Goal: Task Accomplishment & Management: Complete application form

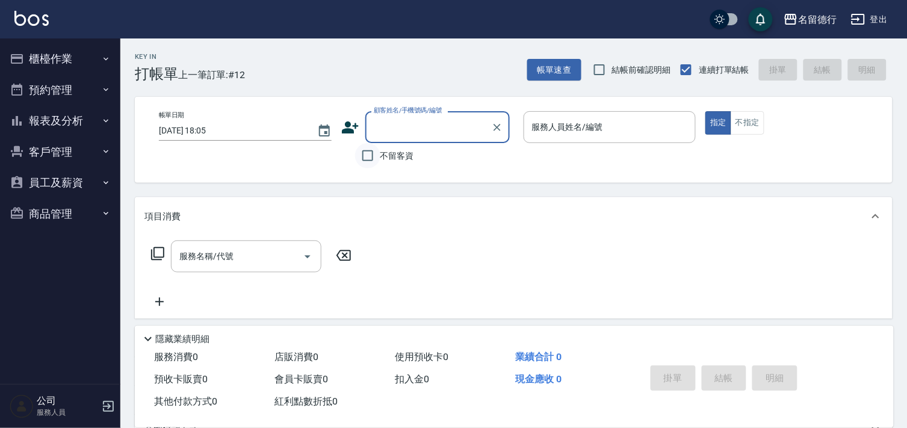
click at [366, 156] on input "不留客資" at bounding box center [367, 155] width 25 height 25
checkbox input "true"
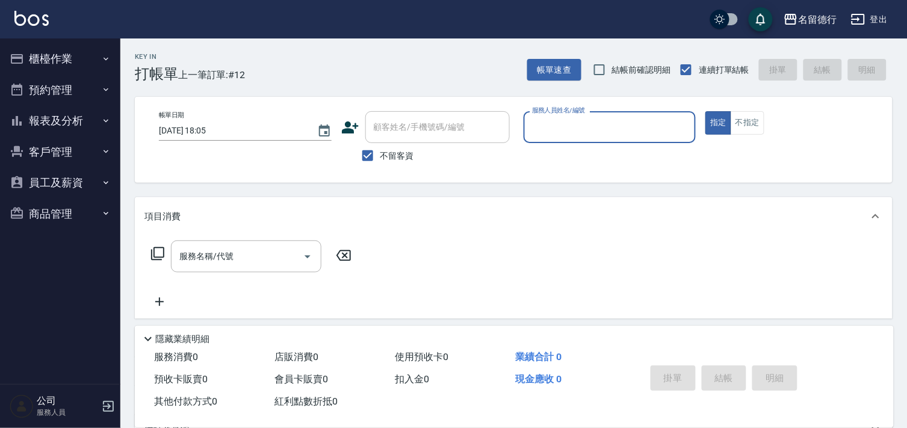
click at [538, 119] on input "服務人員姓名/編號" at bounding box center [610, 127] width 162 height 21
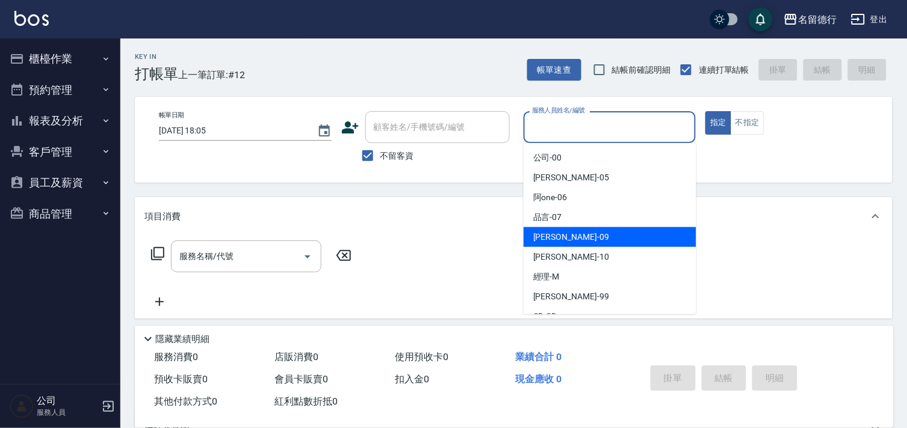
click at [548, 231] on span "[PERSON_NAME] -09" at bounding box center [571, 237] width 76 height 13
type input "[PERSON_NAME]-09"
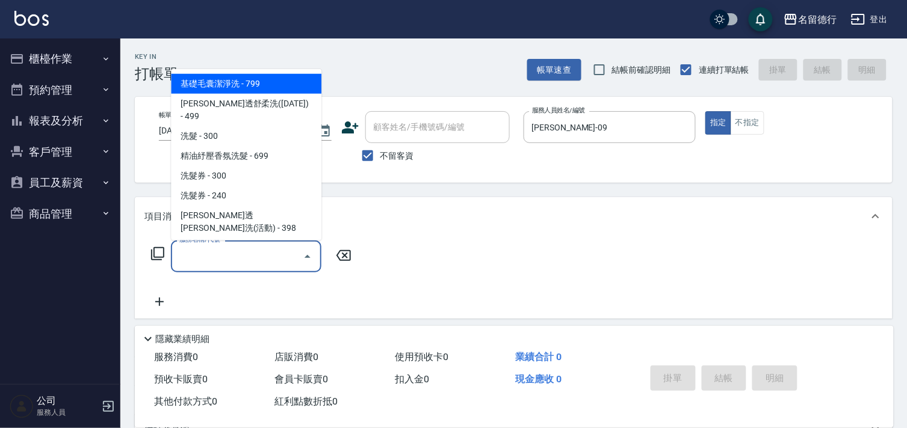
click at [241, 251] on input "服務名稱/代號" at bounding box center [237, 256] width 122 height 21
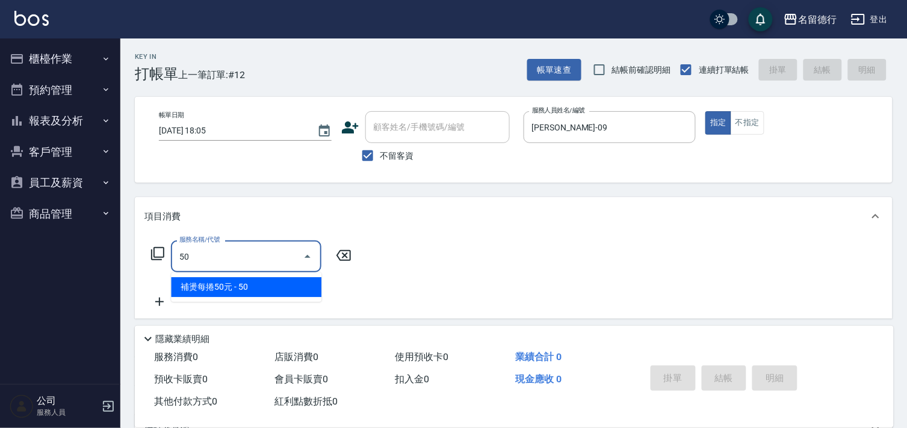
type input "5"
click at [227, 286] on span "剪髮 - 500" at bounding box center [246, 287] width 150 height 20
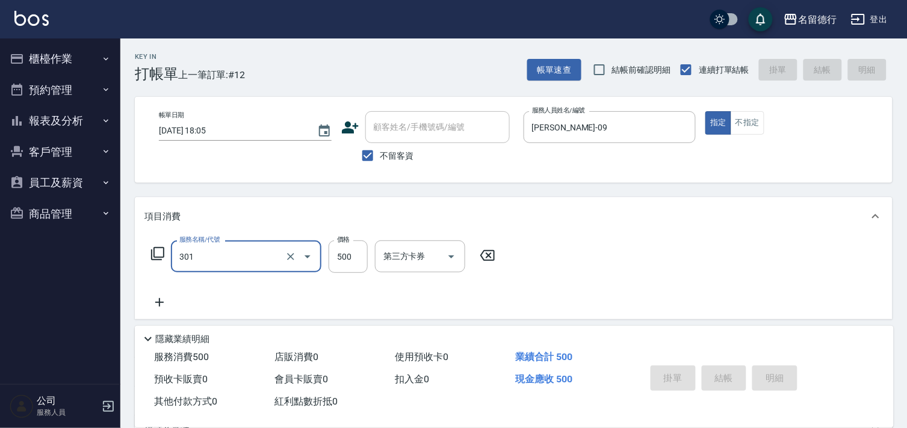
type input "301"
type input "[DATE] 18:37"
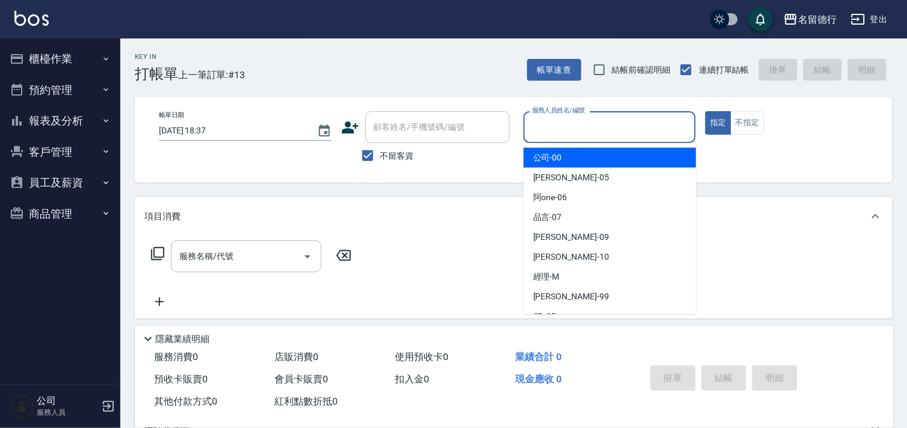
click at [547, 128] on input "服務人員姓名/編號" at bounding box center [610, 127] width 162 height 21
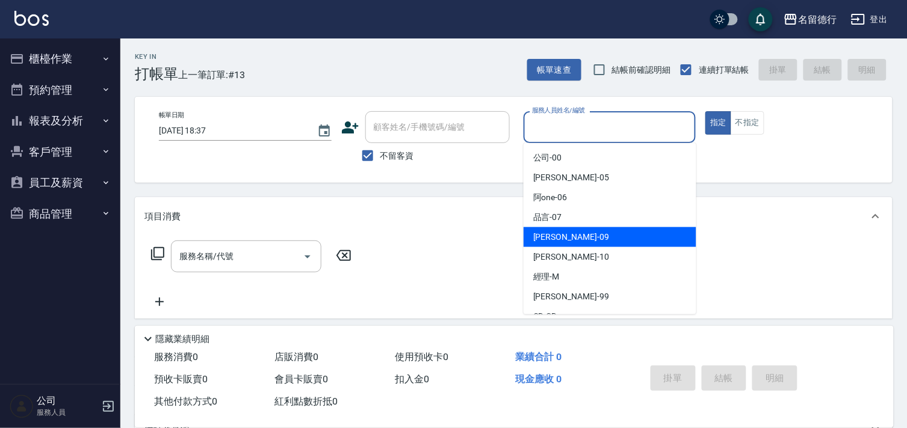
click at [544, 236] on span "[PERSON_NAME] -09" at bounding box center [571, 237] width 76 height 13
type input "[PERSON_NAME]-09"
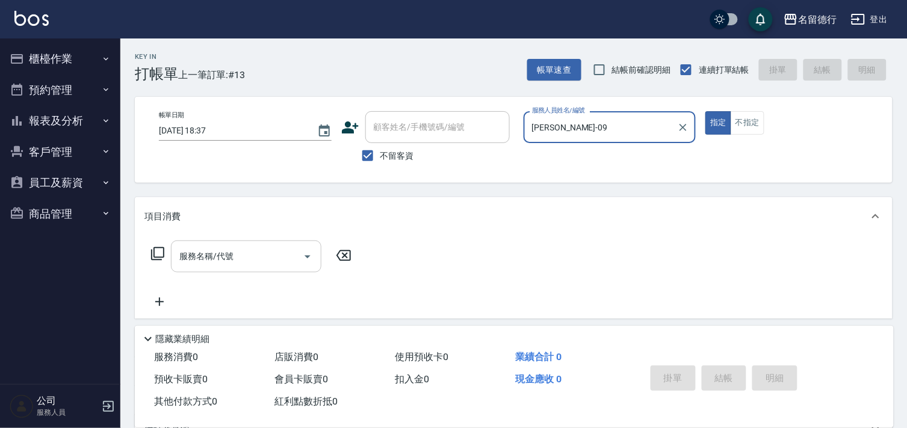
click at [226, 254] on div "服務名稱/代號 服務名稱/代號" at bounding box center [246, 257] width 150 height 32
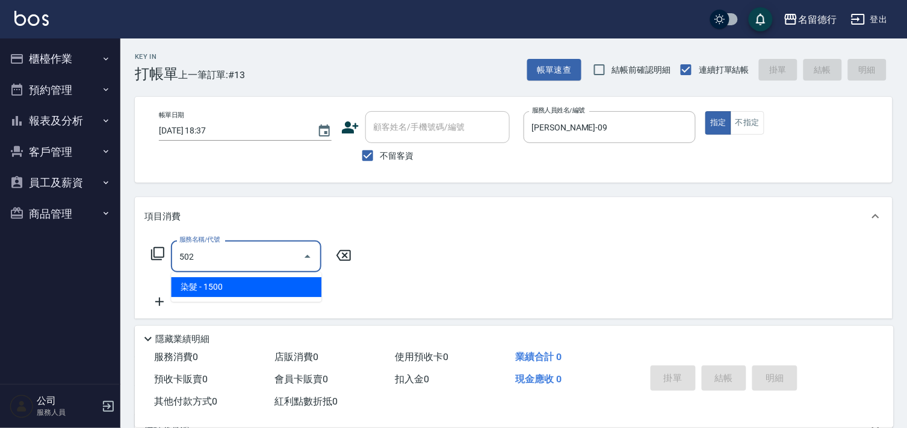
click at [243, 287] on span "染髮 - 1500" at bounding box center [246, 287] width 150 height 20
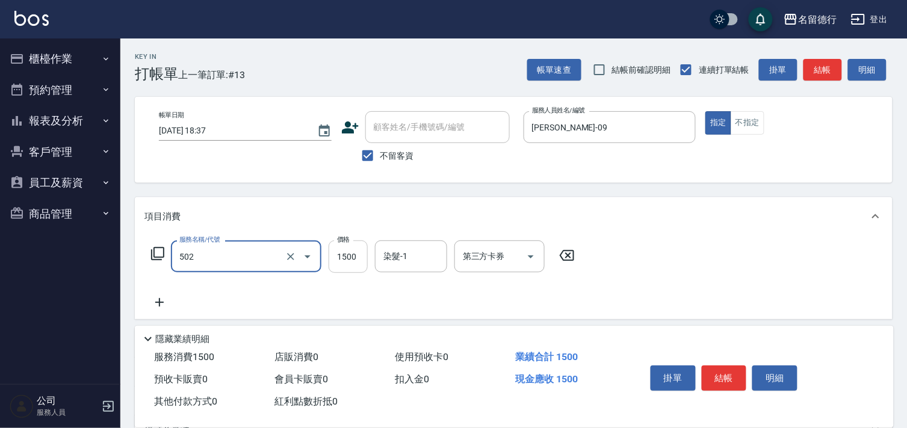
type input "染髮(502)"
click at [341, 261] on input "1500" at bounding box center [347, 257] width 39 height 32
type input "2000"
click at [390, 257] on div "染髮-1 染髮-1" at bounding box center [411, 257] width 72 height 32
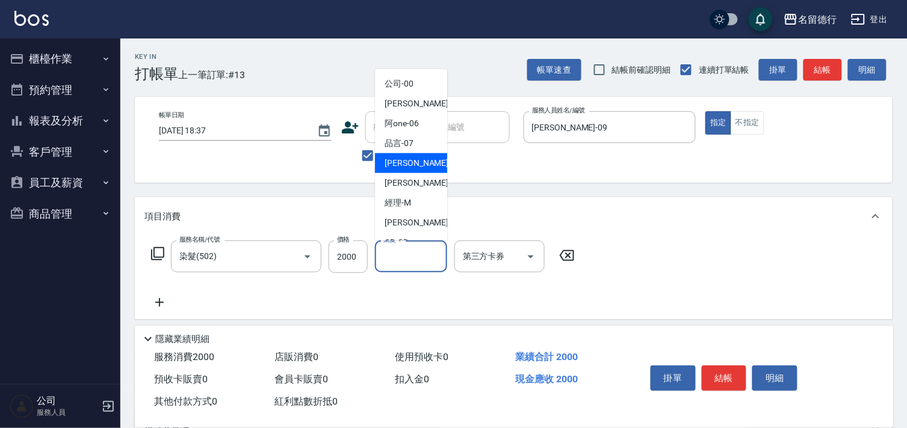
click at [413, 160] on span "[PERSON_NAME] -09" at bounding box center [422, 163] width 76 height 13
type input "[PERSON_NAME]-09"
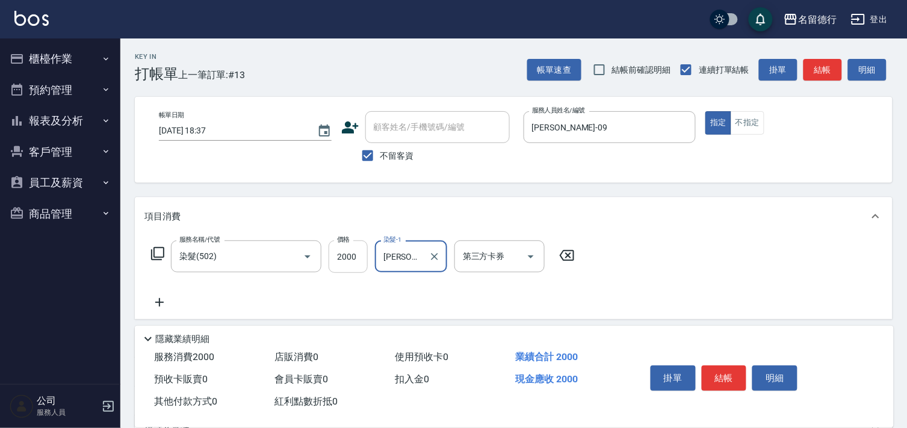
click at [346, 256] on input "2000" at bounding box center [347, 257] width 39 height 32
type input "1850"
click at [159, 305] on icon at bounding box center [159, 302] width 8 height 8
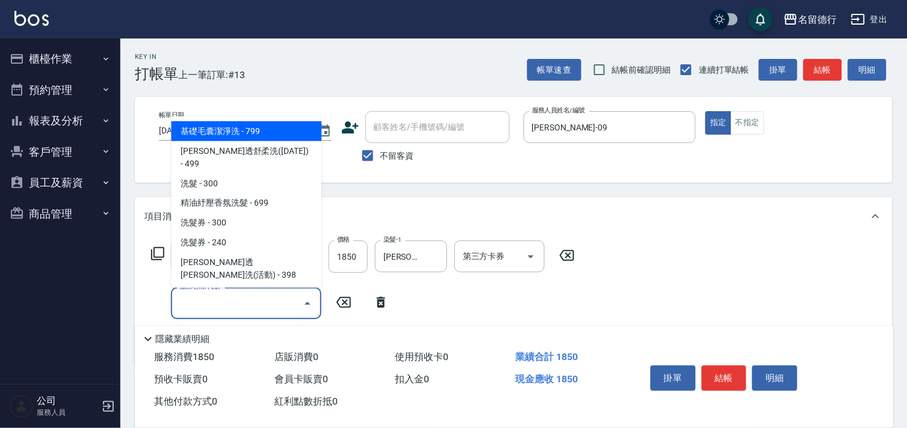
click at [199, 304] on input "服務名稱/代號" at bounding box center [237, 303] width 122 height 21
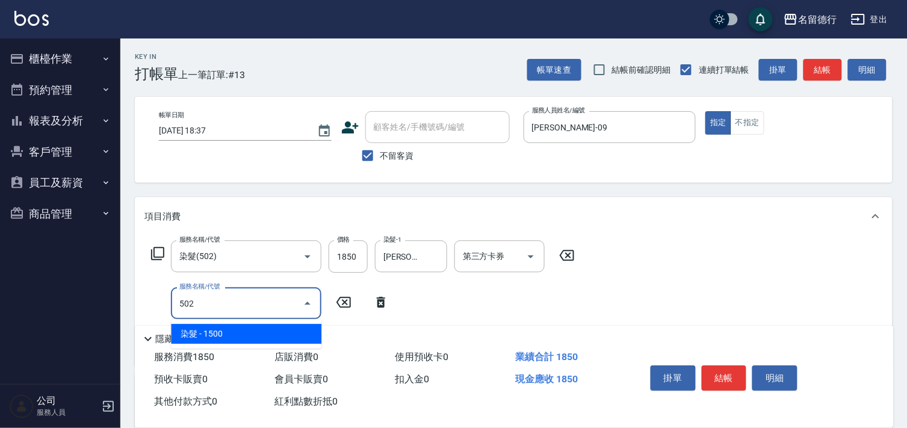
click at [229, 330] on span "染髮 - 1500" at bounding box center [246, 334] width 150 height 20
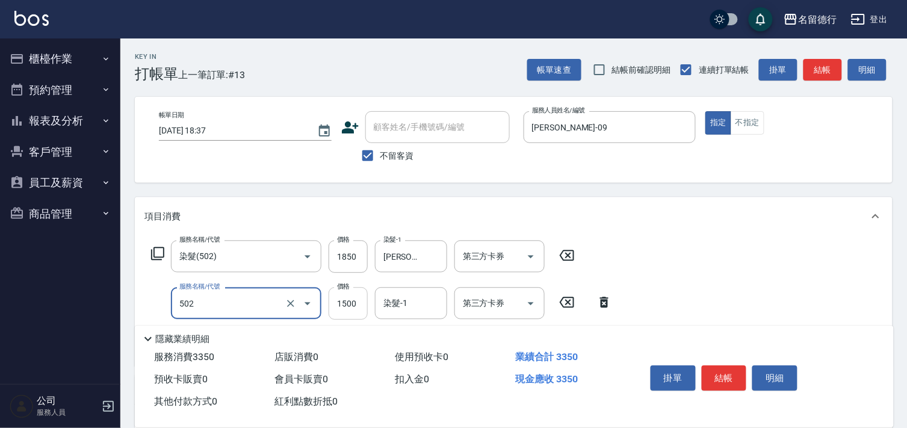
type input "染髮(502)"
click at [341, 299] on input "1500" at bounding box center [347, 304] width 39 height 32
type input "1000"
click at [382, 301] on input "染髮-1" at bounding box center [410, 303] width 61 height 21
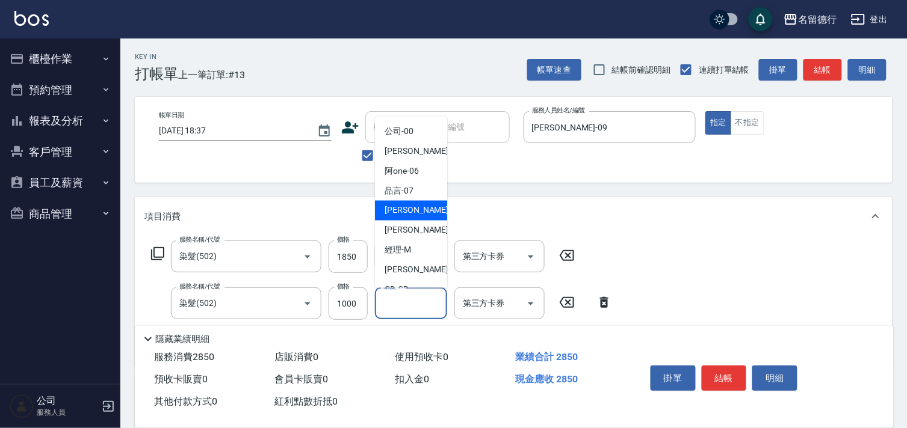
click at [395, 212] on span "[PERSON_NAME] -09" at bounding box center [422, 211] width 76 height 13
type input "[PERSON_NAME]-09"
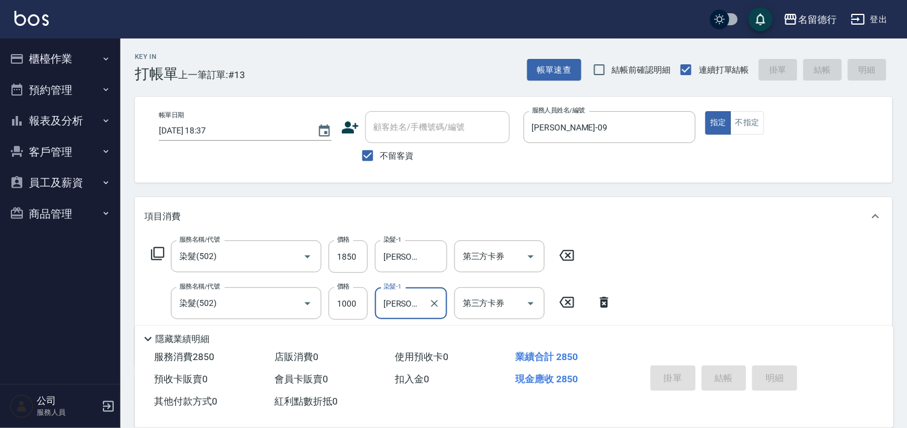
type input "[DATE] 18:42"
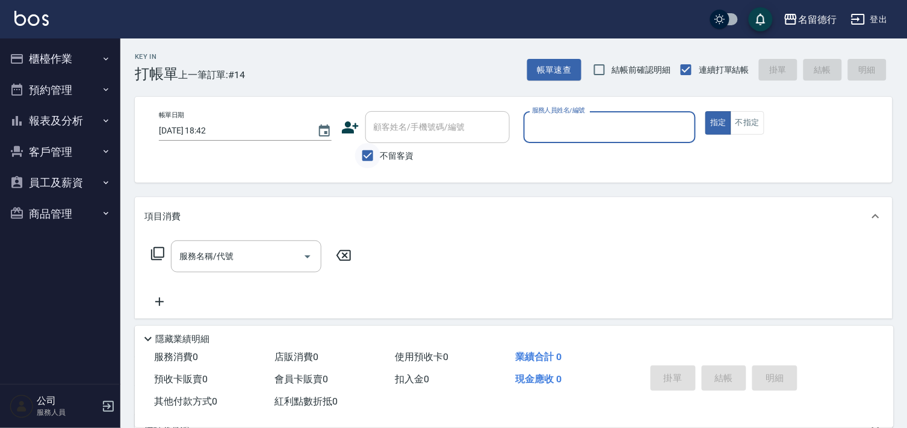
click at [368, 159] on input "不留客資" at bounding box center [367, 155] width 25 height 25
checkbox input "false"
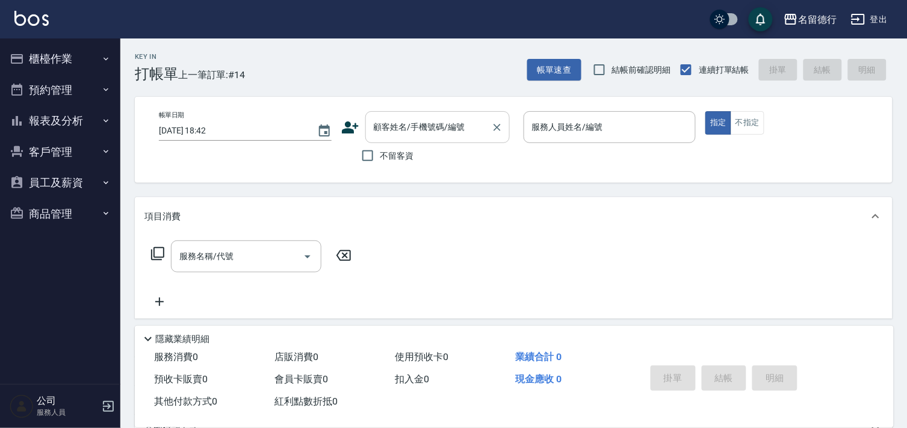
click at [392, 119] on div "顧客姓名/手機號碼/編號 顧客姓名/手機號碼/編號" at bounding box center [437, 127] width 144 height 32
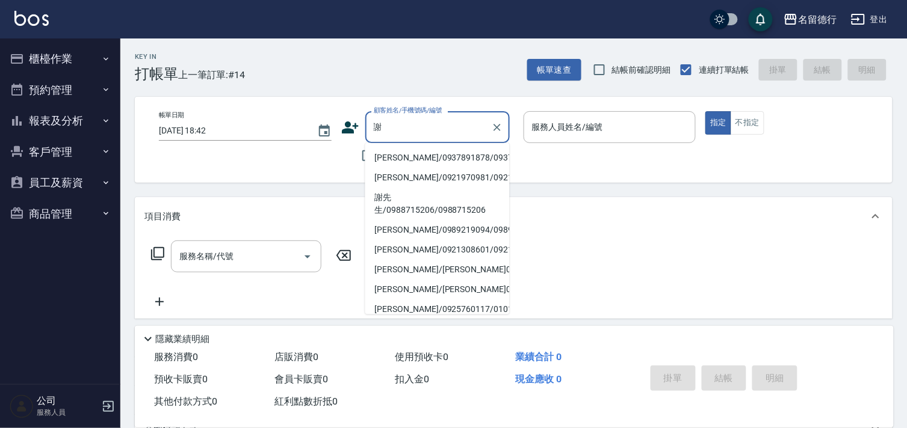
click at [413, 164] on li "[PERSON_NAME]/0937891878/0937891878" at bounding box center [437, 158] width 144 height 20
type input "[PERSON_NAME]/0937891878/0937891878"
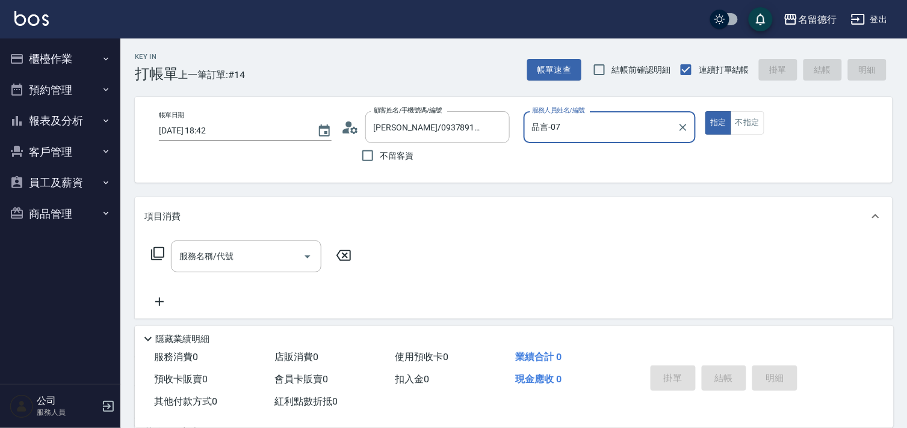
click at [535, 129] on input "品言-07" at bounding box center [601, 127] width 144 height 21
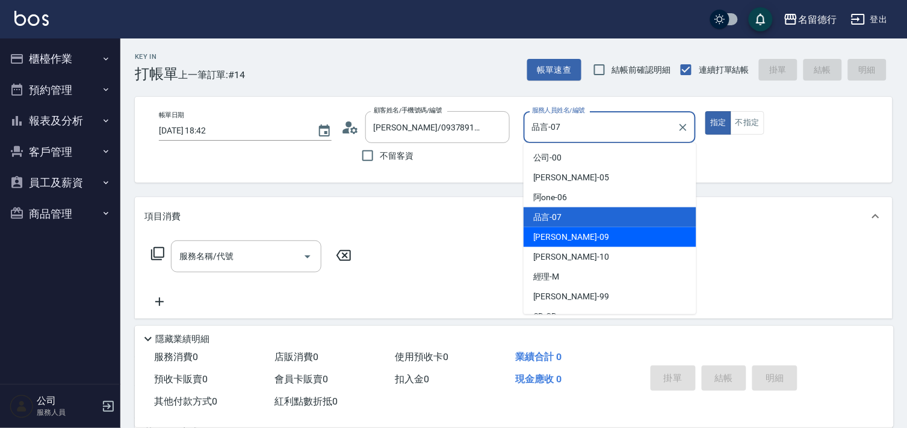
click at [537, 236] on span "[PERSON_NAME] -09" at bounding box center [571, 237] width 76 height 13
type input "[PERSON_NAME]-09"
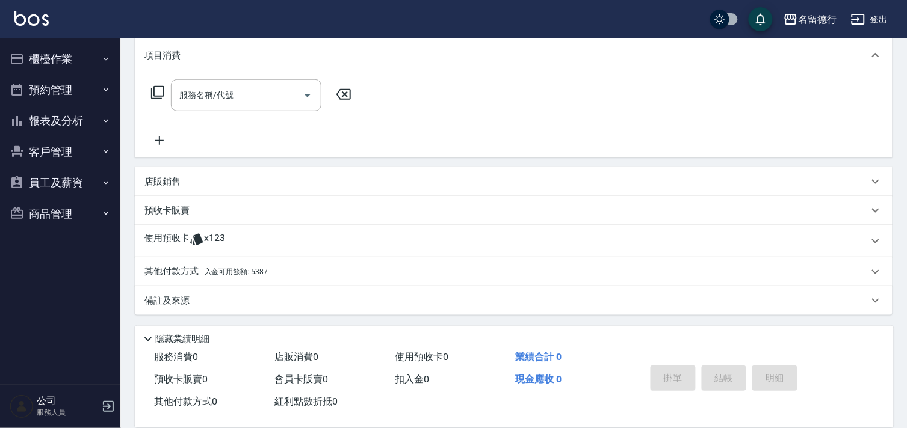
click at [153, 241] on p "使用預收卡" at bounding box center [166, 241] width 45 height 18
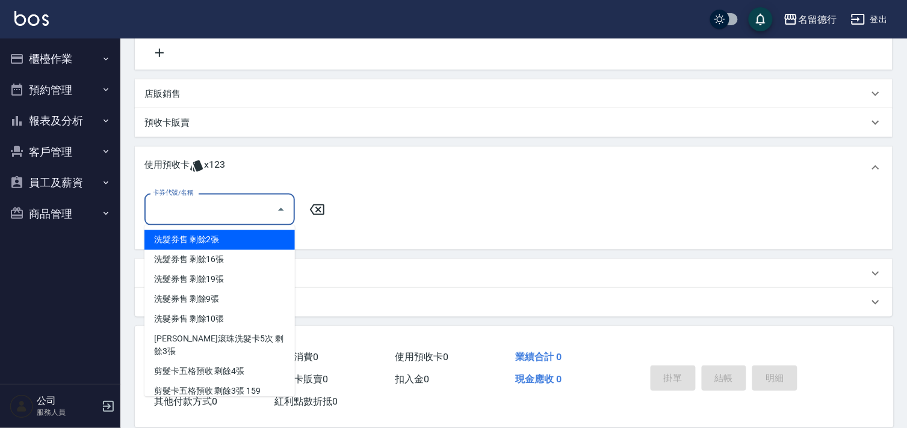
click at [179, 212] on input "卡券代號/名稱" at bounding box center [211, 209] width 122 height 21
click at [180, 232] on div "洗髮券售 剩餘2張" at bounding box center [219, 240] width 150 height 20
type input "洗髮券售"
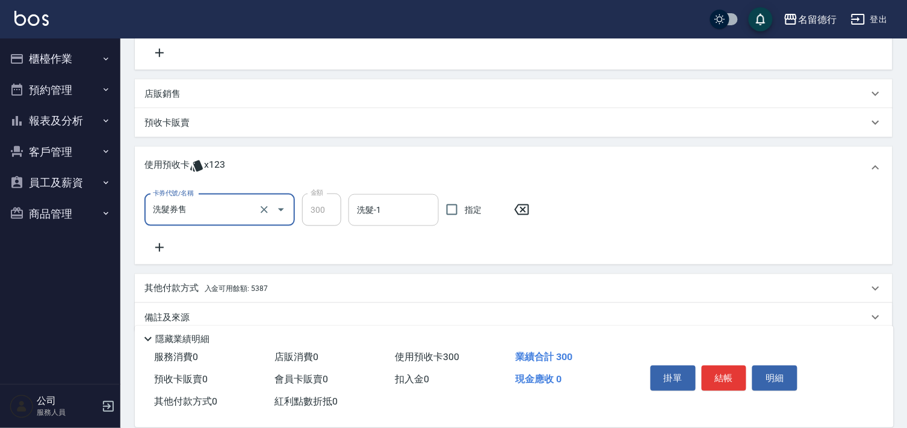
click at [387, 197] on div "洗髮-1" at bounding box center [393, 210] width 90 height 32
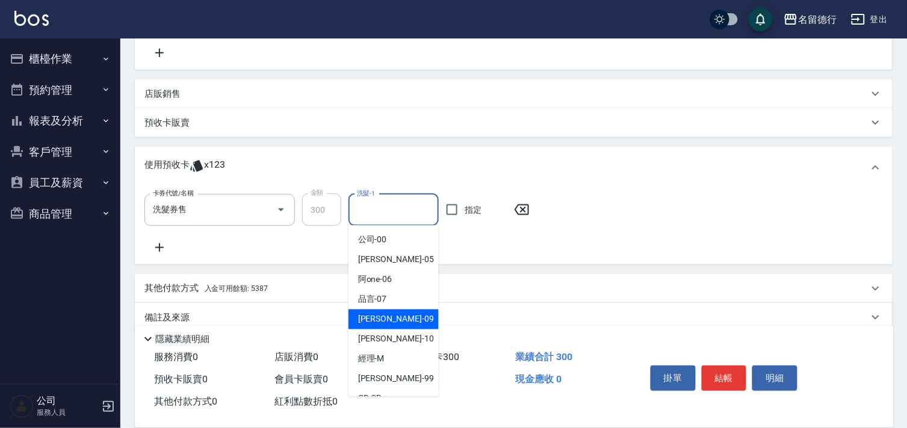
click at [376, 310] on div "[PERSON_NAME] -09" at bounding box center [393, 320] width 90 height 20
type input "[PERSON_NAME]-09"
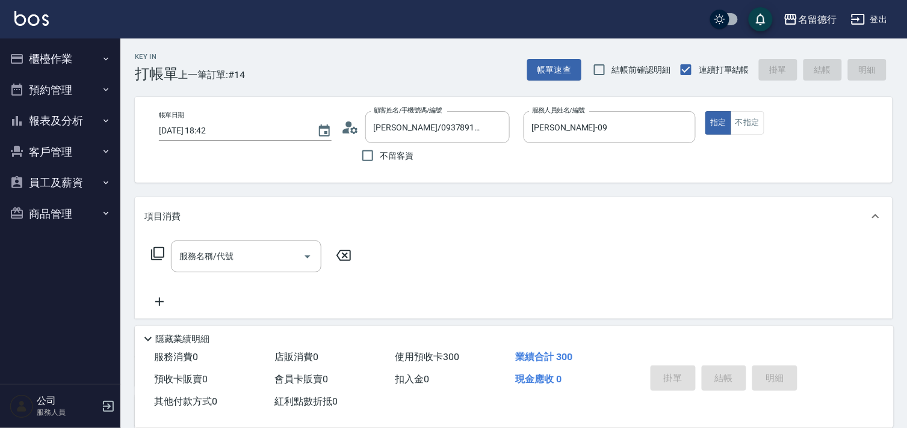
type input "[DATE] 18:43"
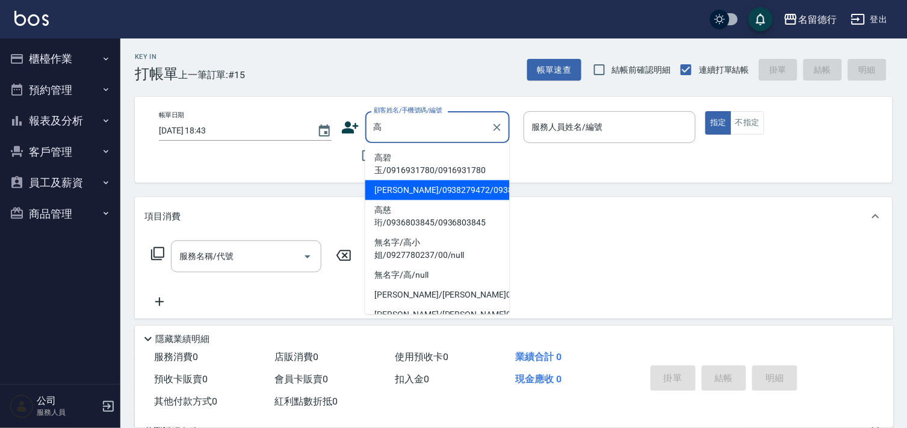
click at [410, 191] on li "[PERSON_NAME]/0938279472/0938279472" at bounding box center [437, 190] width 144 height 20
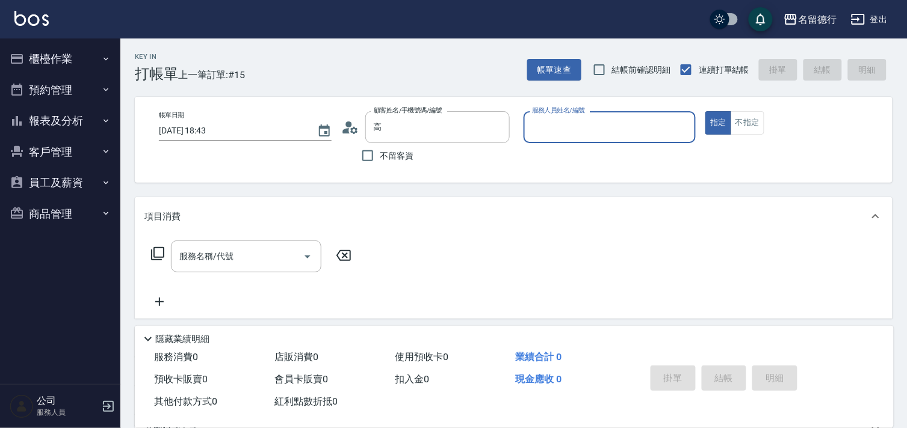
type input "[PERSON_NAME]/0938279472/0938279472"
click at [544, 125] on input "服務人員姓名/編號" at bounding box center [610, 127] width 162 height 21
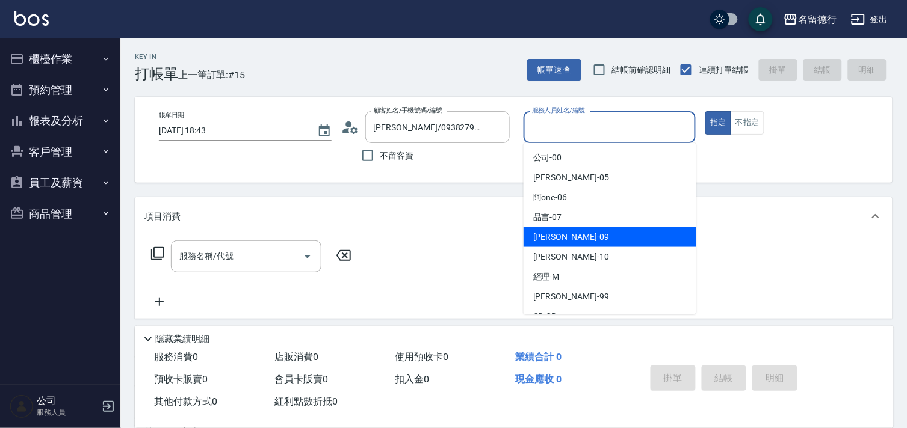
click at [555, 242] on span "[PERSON_NAME] -09" at bounding box center [571, 237] width 76 height 13
type input "[PERSON_NAME]-09"
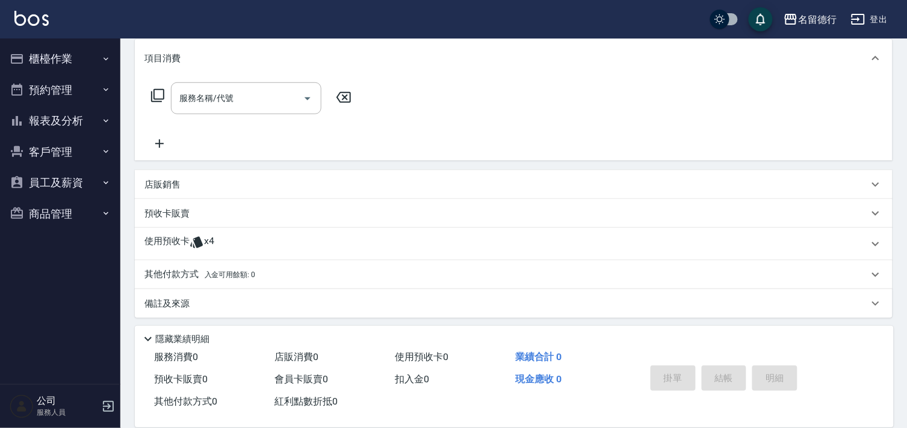
scroll to position [161, 0]
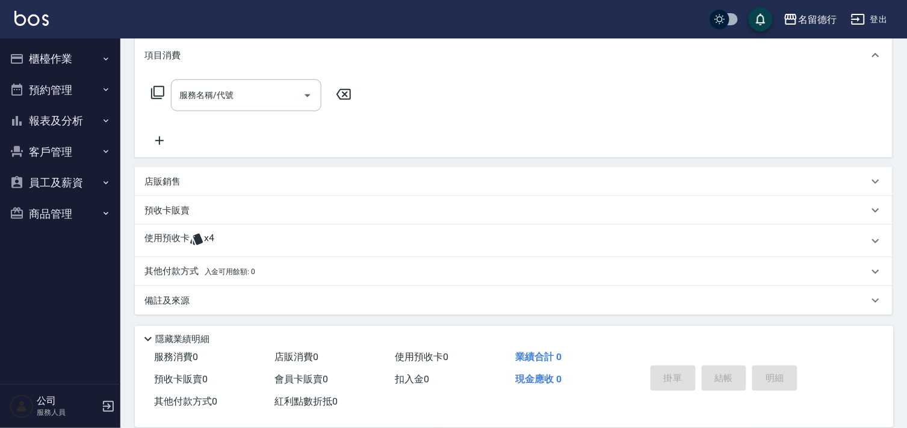
click at [174, 233] on p "使用預收卡" at bounding box center [166, 241] width 45 height 18
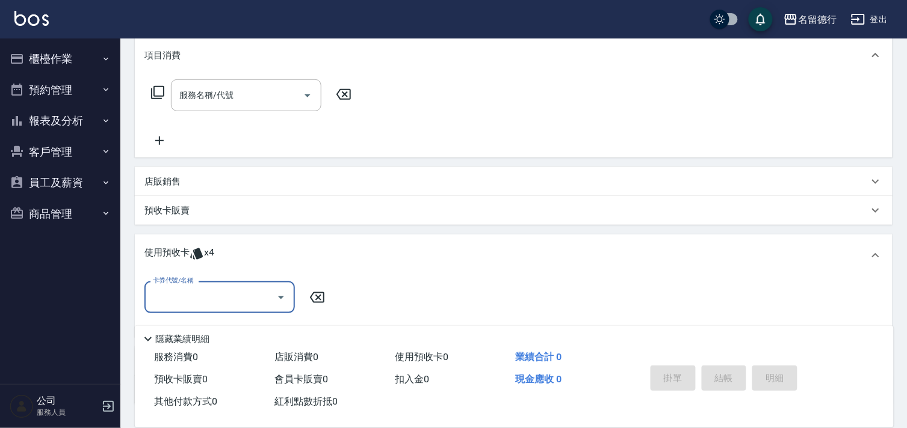
scroll to position [229, 0]
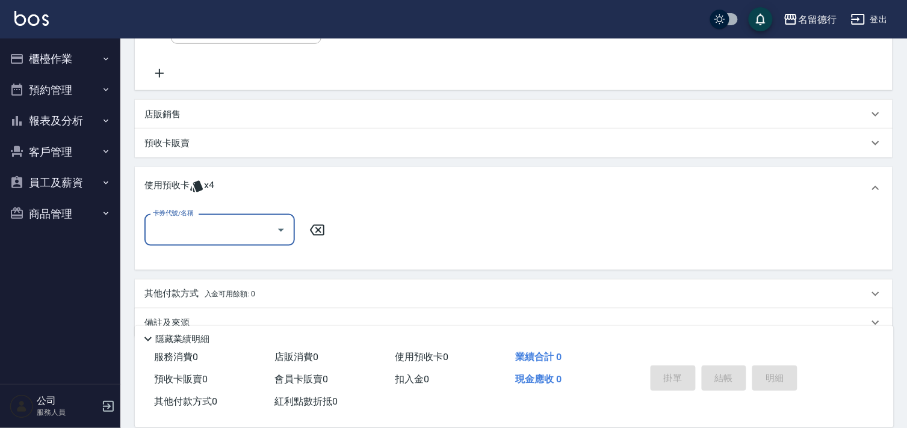
click at [190, 229] on input "卡券代號/名稱" at bounding box center [211, 230] width 122 height 21
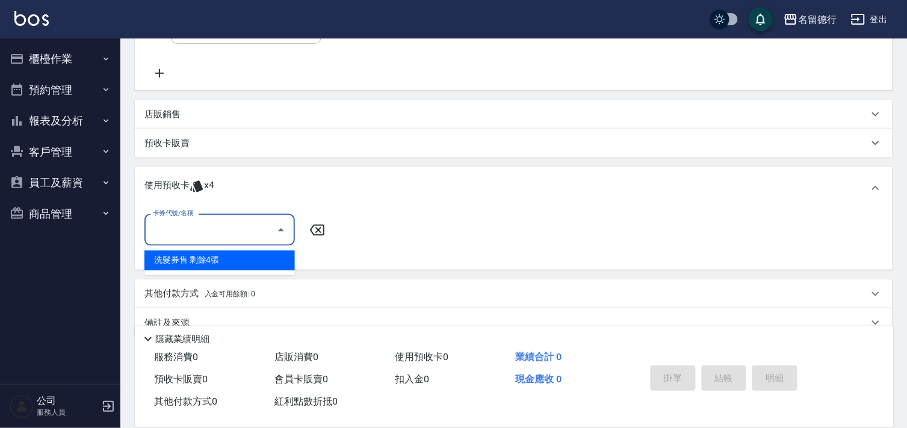
click at [191, 253] on div "洗髮券售 剩餘4張" at bounding box center [219, 261] width 150 height 20
type input "洗髮券售"
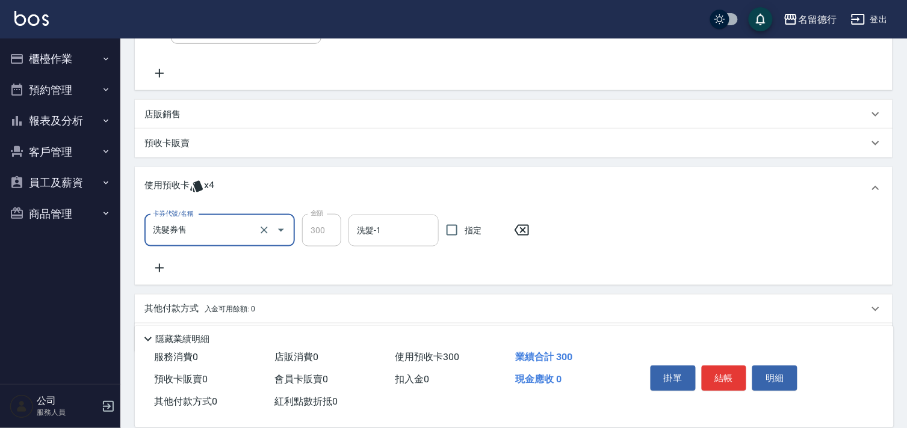
click at [362, 236] on input "洗髮-1" at bounding box center [393, 230] width 79 height 21
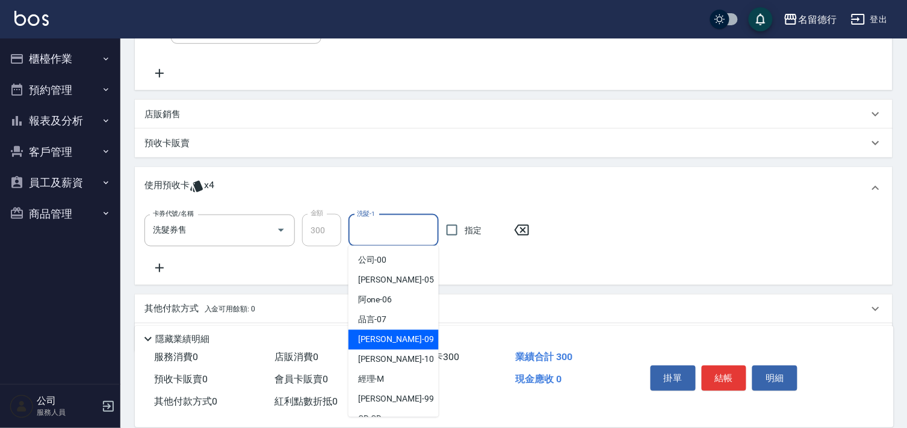
click at [382, 335] on span "[PERSON_NAME] -09" at bounding box center [396, 340] width 76 height 13
type input "[PERSON_NAME]-09"
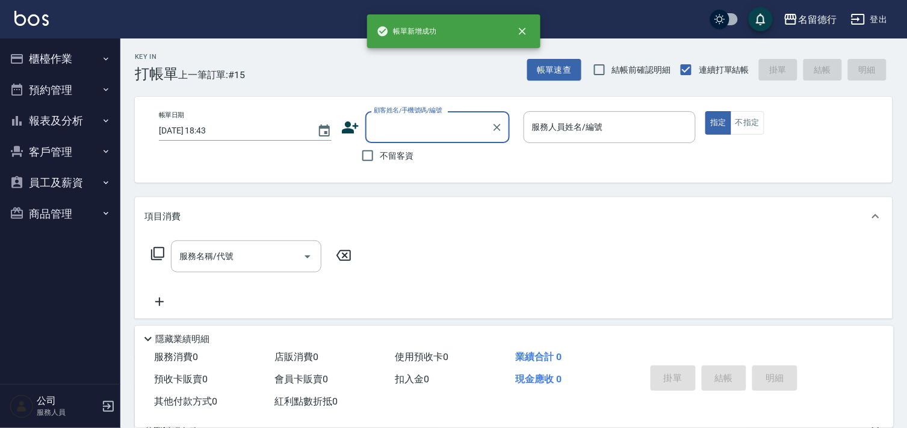
scroll to position [0, 0]
click at [371, 155] on input "不留客資" at bounding box center [367, 155] width 25 height 25
checkbox input "true"
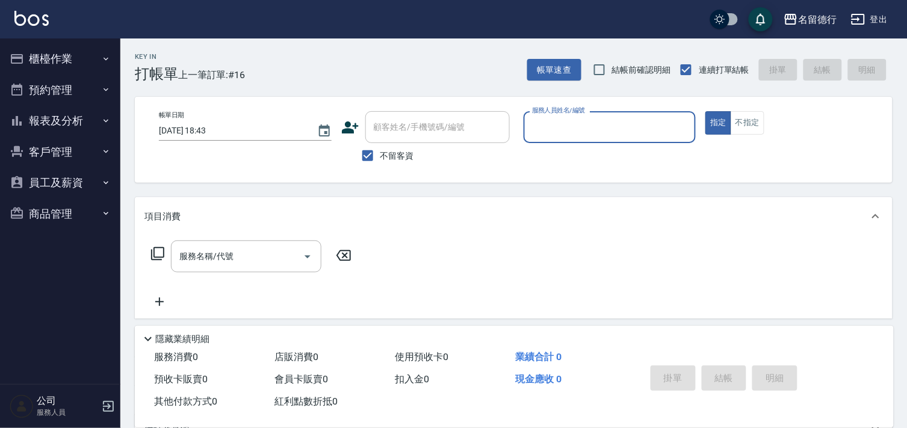
click at [546, 127] on input "服務人員姓名/編號" at bounding box center [610, 127] width 162 height 21
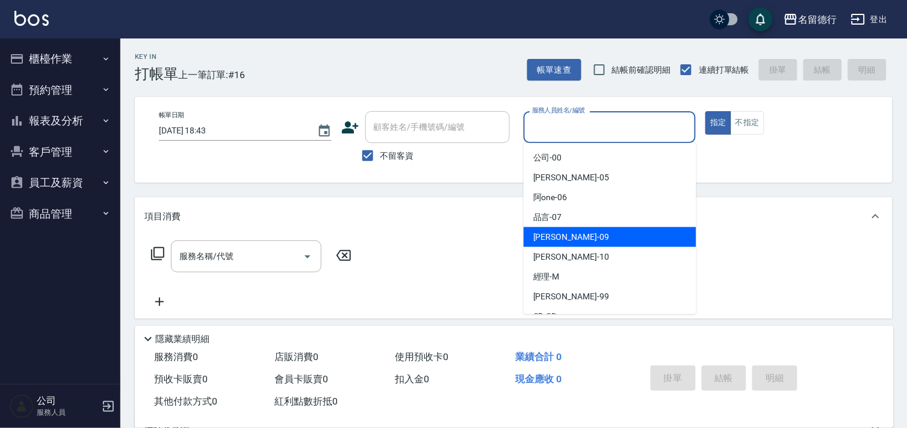
click at [545, 235] on span "[PERSON_NAME] -09" at bounding box center [571, 237] width 76 height 13
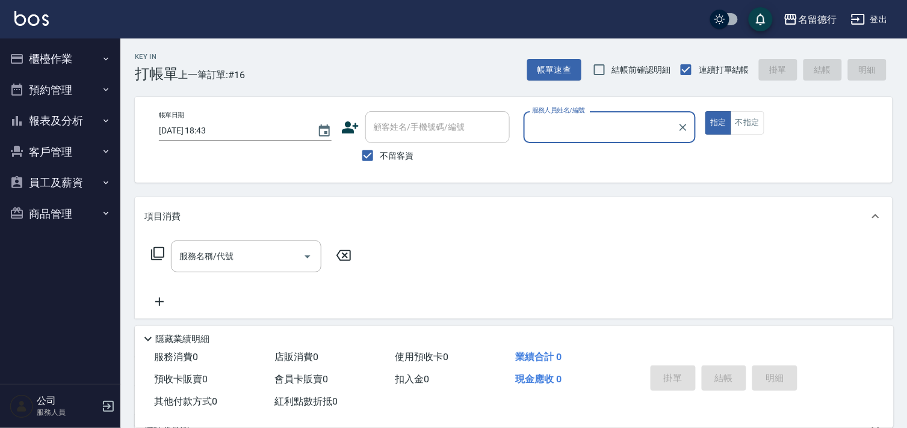
type input "[PERSON_NAME]-09"
click at [237, 251] on input "服務名稱/代號" at bounding box center [237, 256] width 122 height 21
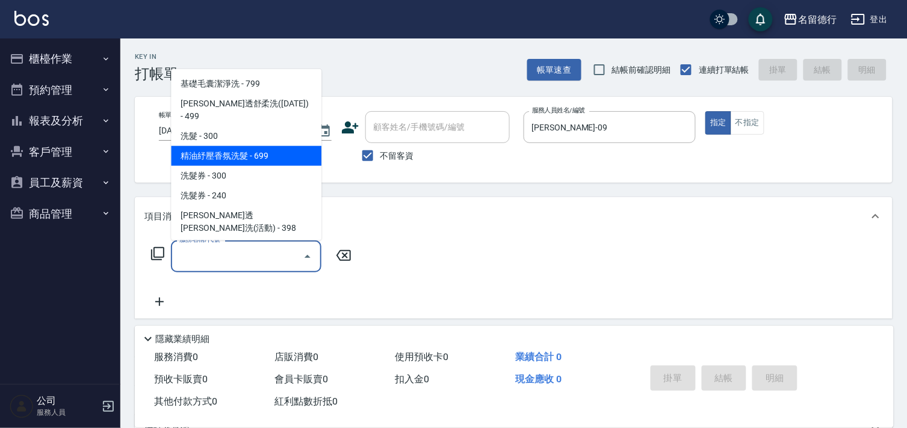
click at [243, 146] on span "精油紓壓香氛洗髮 - 699" at bounding box center [246, 156] width 150 height 20
type input "精油紓壓香氛洗髮(206)"
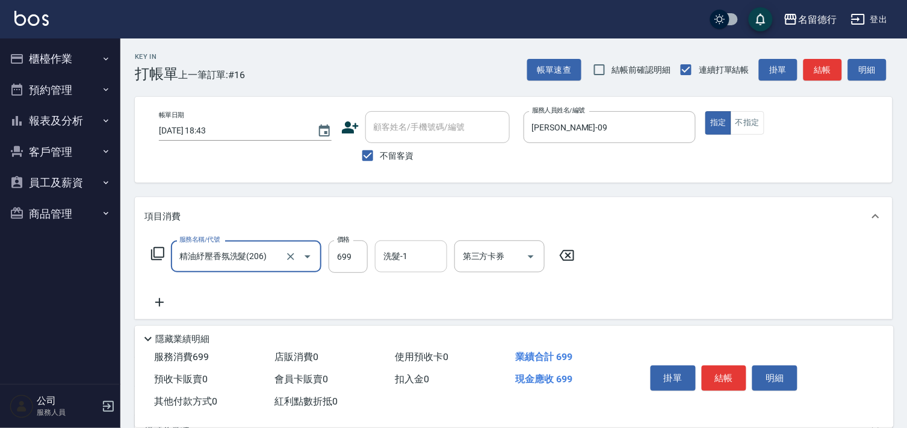
click at [383, 258] on div "洗髮-1 洗髮-1" at bounding box center [411, 257] width 72 height 32
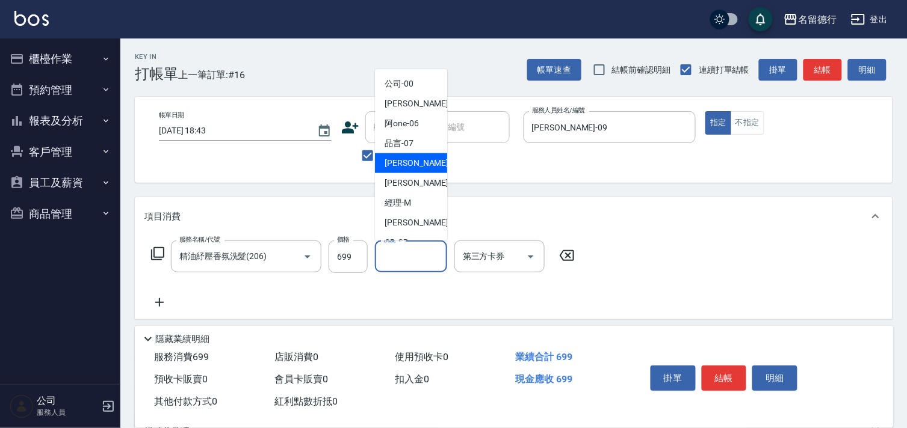
click at [397, 165] on span "[PERSON_NAME] -09" at bounding box center [422, 163] width 76 height 13
type input "[PERSON_NAME]-09"
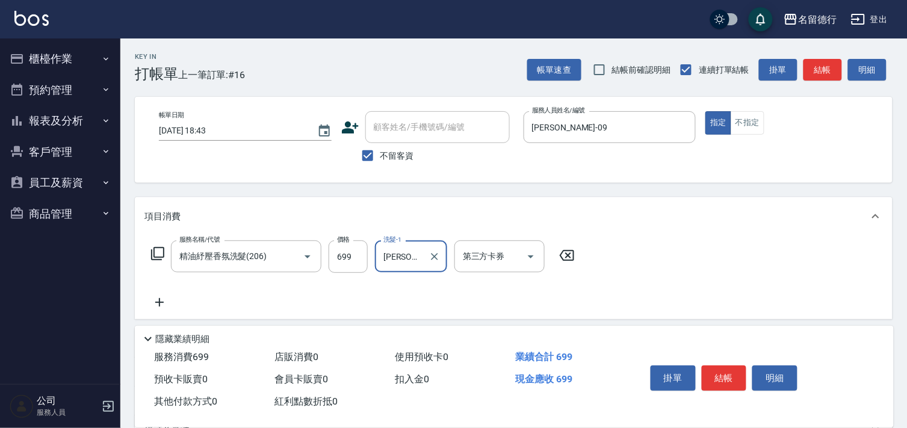
scroll to position [130, 0]
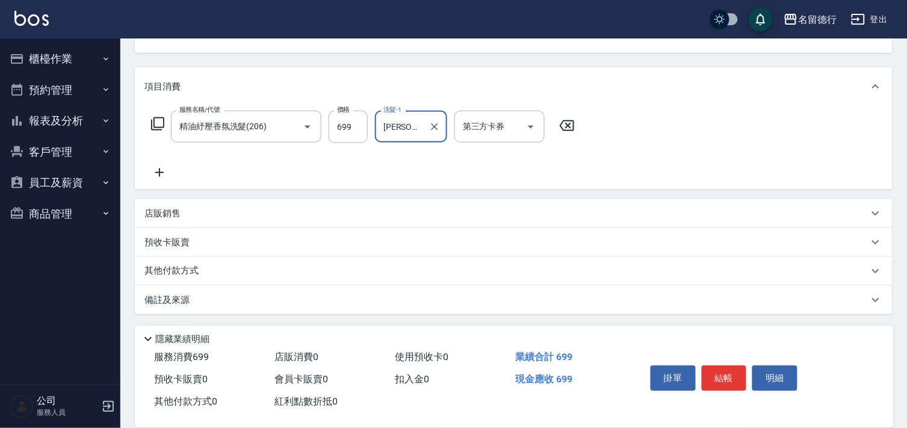
click at [161, 173] on icon at bounding box center [159, 172] width 30 height 14
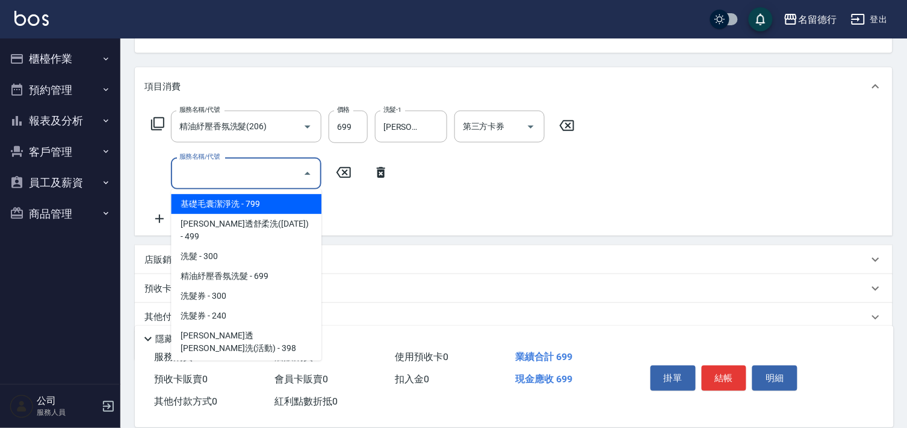
click at [199, 176] on input "服務名稱/代號" at bounding box center [237, 173] width 122 height 21
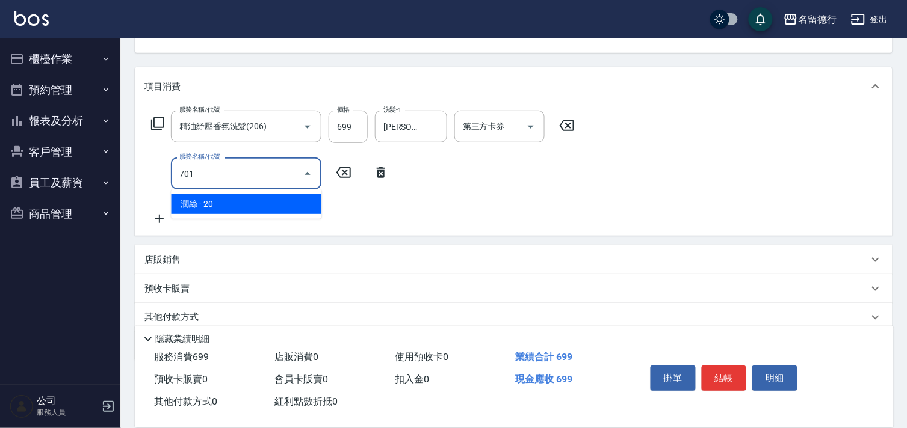
click at [223, 209] on span "潤絲 - 20" at bounding box center [246, 204] width 150 height 20
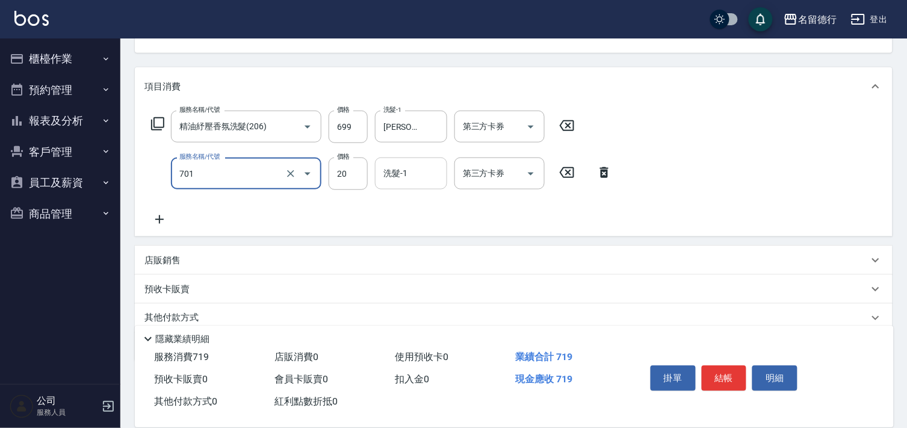
click at [392, 173] on div "洗髮-1 洗髮-1" at bounding box center [411, 174] width 72 height 32
type input "潤絲(701)"
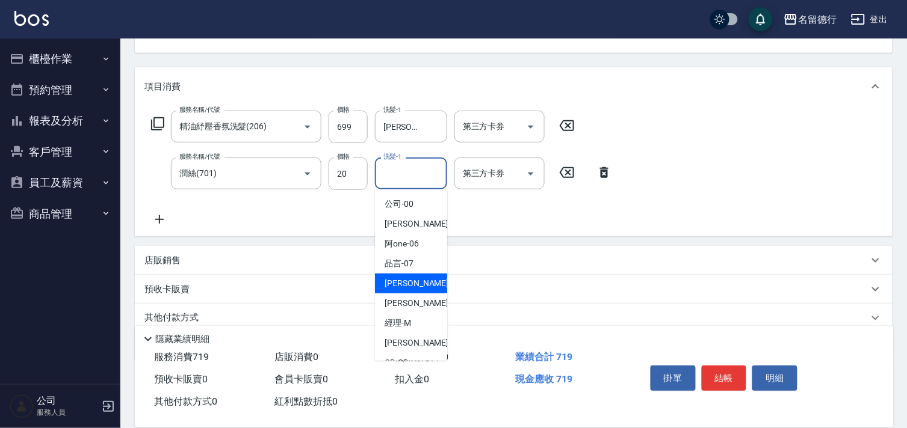
click at [389, 289] on span "[PERSON_NAME] -09" at bounding box center [422, 283] width 76 height 13
type input "[PERSON_NAME]-09"
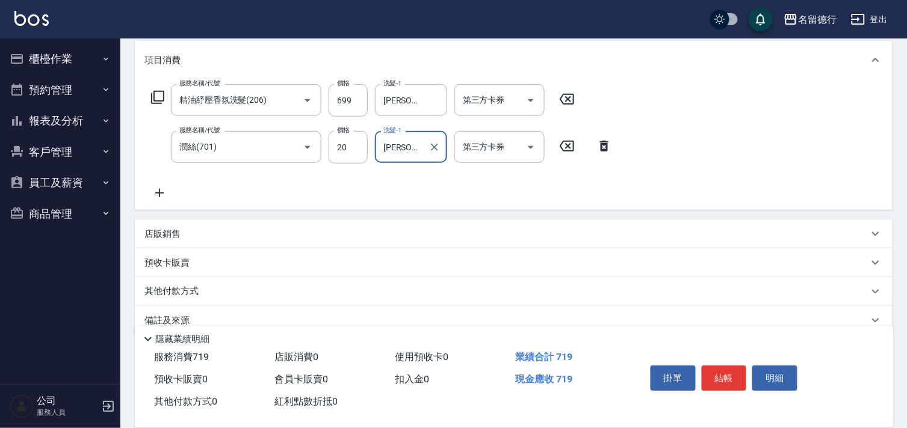
scroll to position [177, 0]
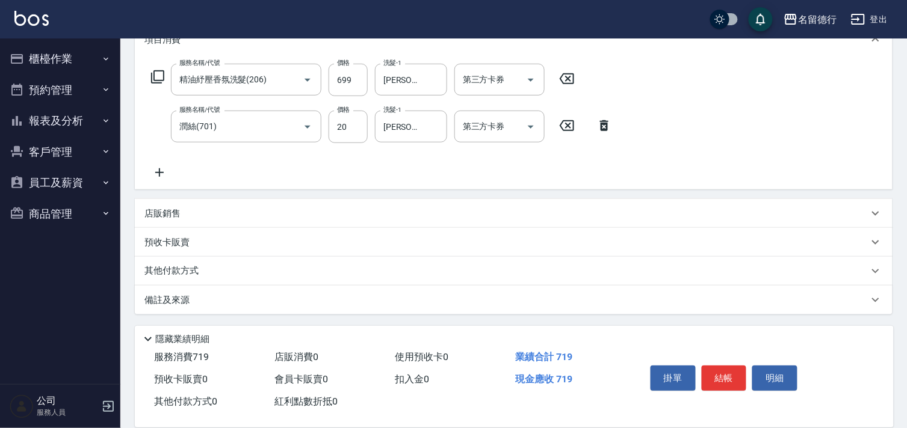
click at [159, 175] on icon at bounding box center [159, 172] width 8 height 8
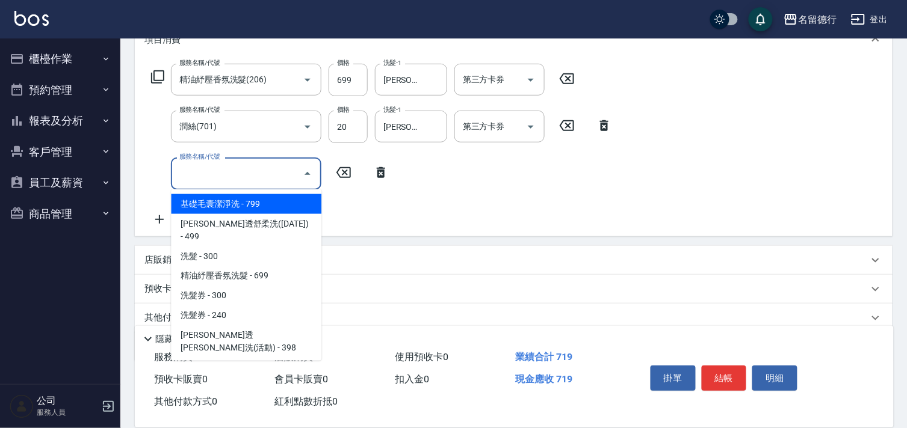
click at [209, 175] on input "服務名稱/代號" at bounding box center [237, 173] width 122 height 21
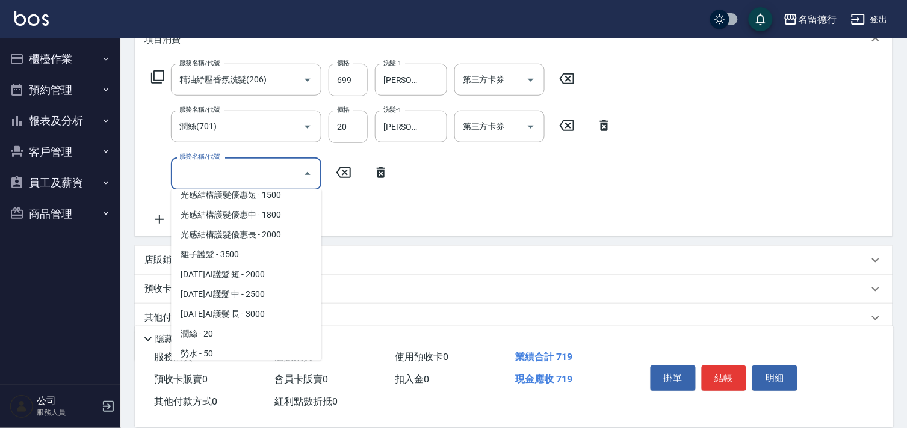
scroll to position [802, 0]
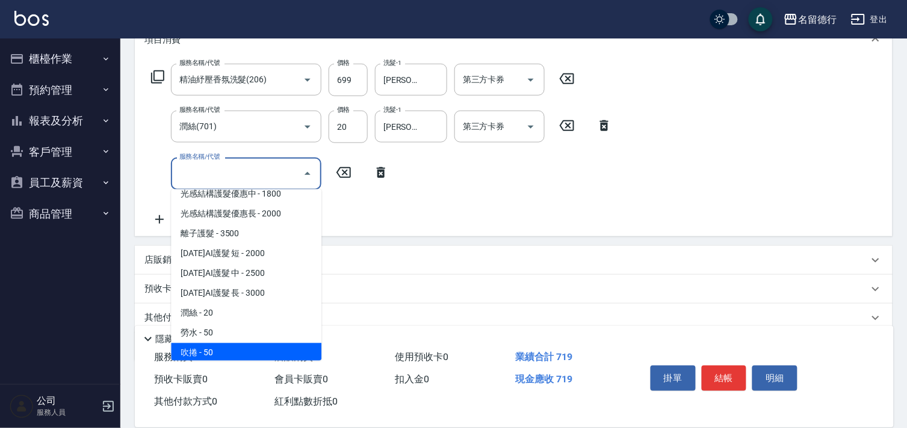
click at [212, 344] on span "吹捲 - 50" at bounding box center [246, 354] width 150 height 20
type input "吹捲(703)"
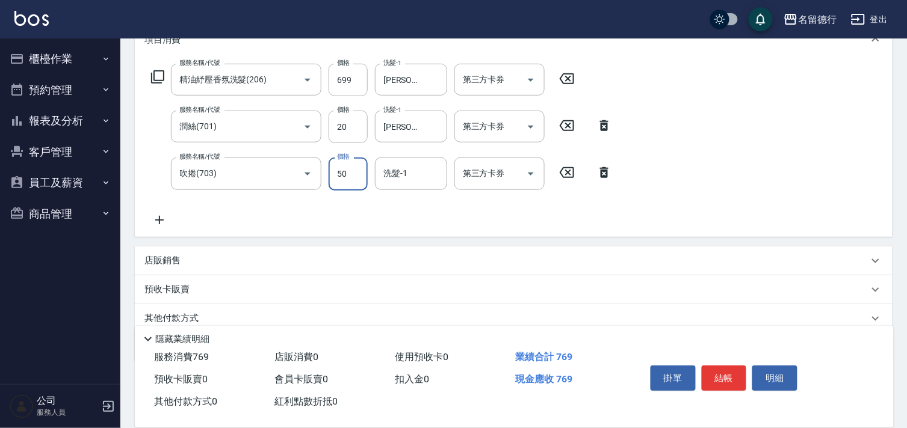
click at [342, 171] on input "50" at bounding box center [347, 174] width 39 height 32
type input "100"
click at [406, 177] on div "洗髮-1 洗髮-1" at bounding box center [411, 174] width 72 height 32
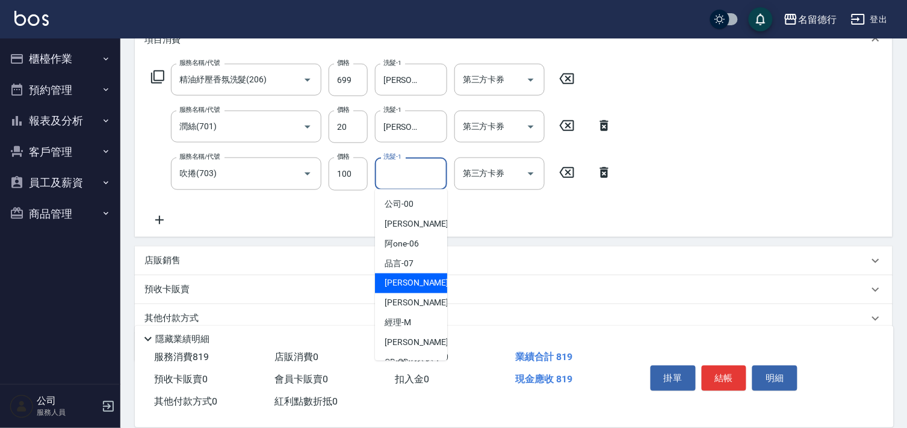
click at [396, 275] on div "[PERSON_NAME] -09" at bounding box center [411, 284] width 72 height 20
type input "[PERSON_NAME]-09"
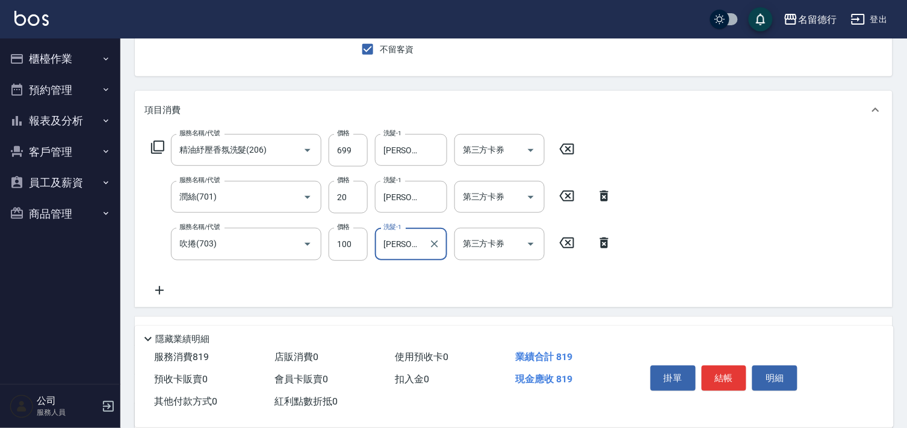
scroll to position [0, 0]
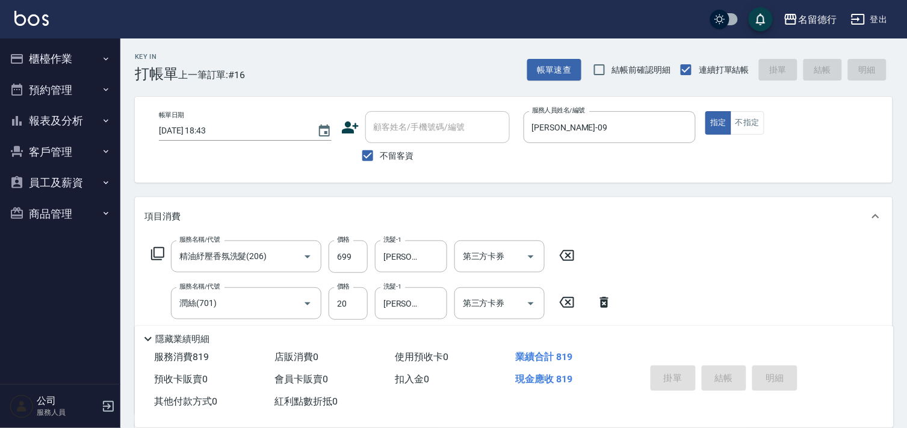
type input "[DATE] 18:44"
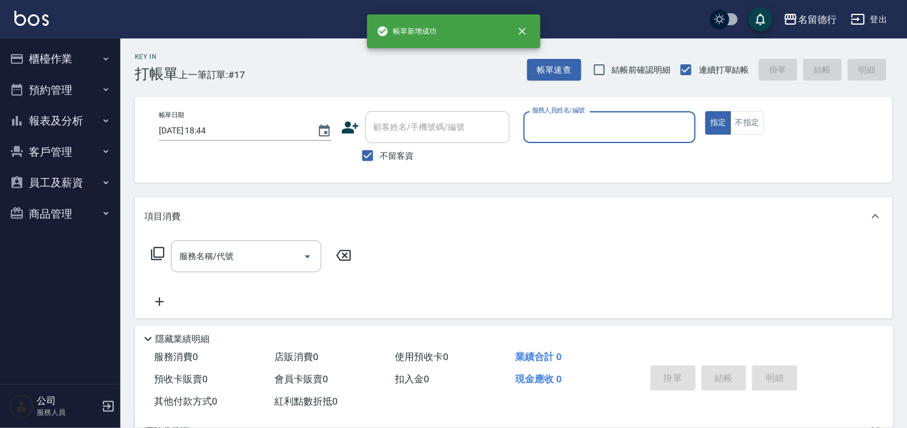
click at [45, 61] on button "櫃檯作業" at bounding box center [60, 58] width 111 height 31
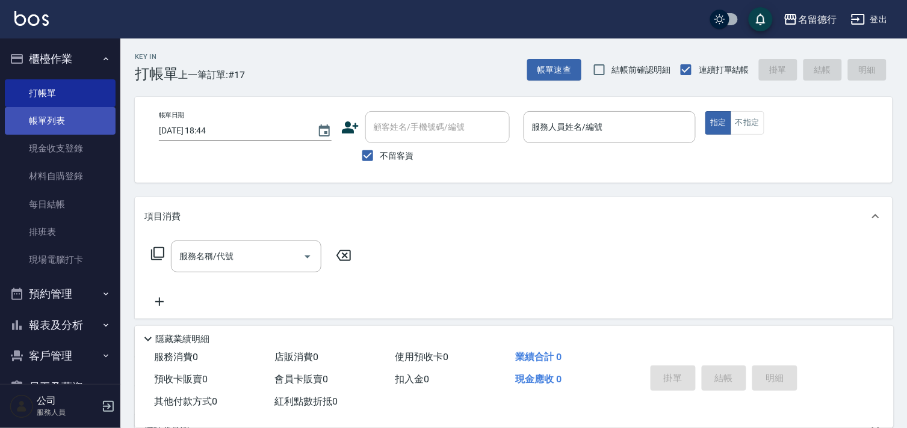
click at [43, 122] on link "帳單列表" at bounding box center [60, 121] width 111 height 28
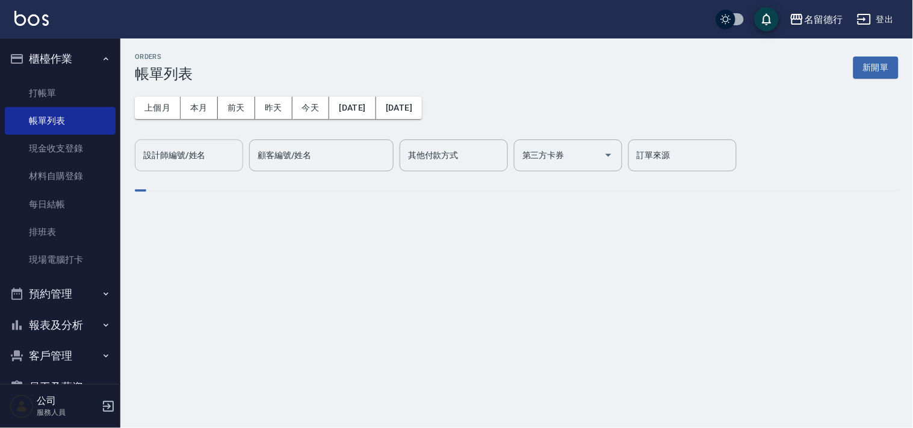
click at [196, 147] on input "設計師編號/姓名" at bounding box center [188, 155] width 97 height 21
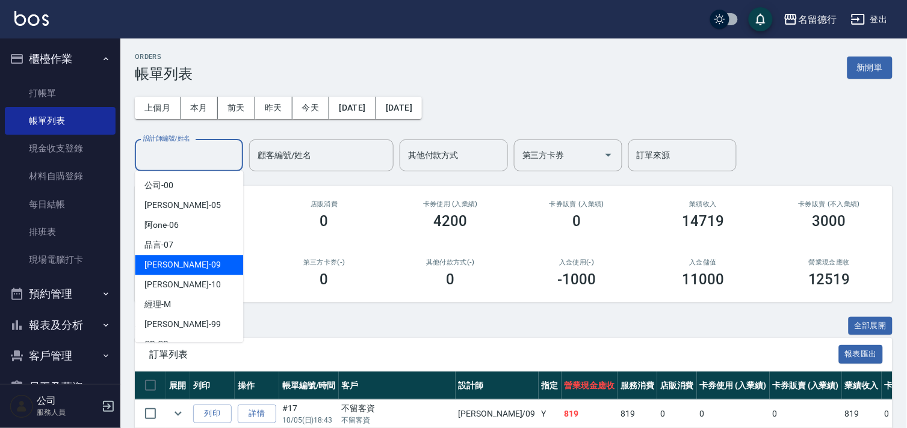
click at [161, 262] on span "[PERSON_NAME] -09" at bounding box center [182, 265] width 76 height 13
type input "[PERSON_NAME]-09"
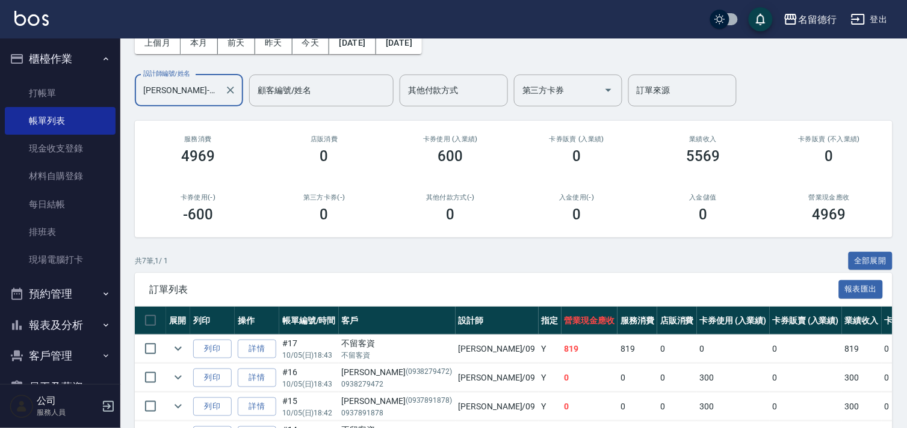
scroll to position [232, 0]
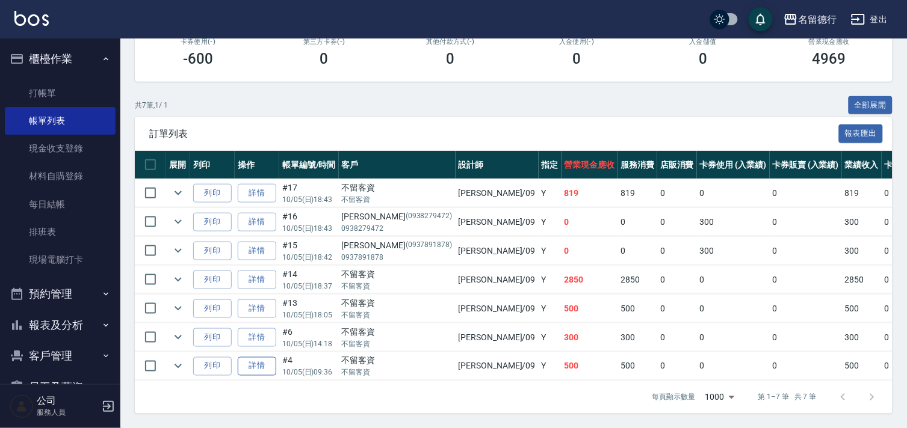
click at [261, 357] on link "詳情" at bounding box center [257, 366] width 39 height 19
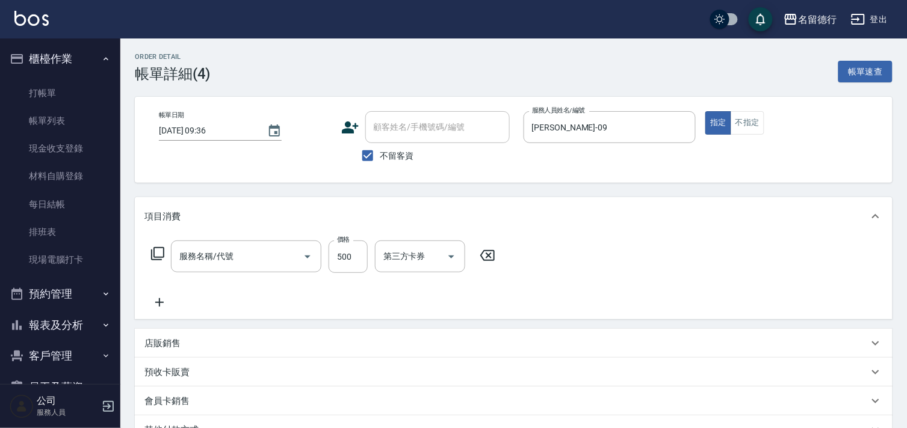
type input "[DATE] 09:36"
checkbox input "true"
type input "[PERSON_NAME]-09"
type input "剪髮(301)"
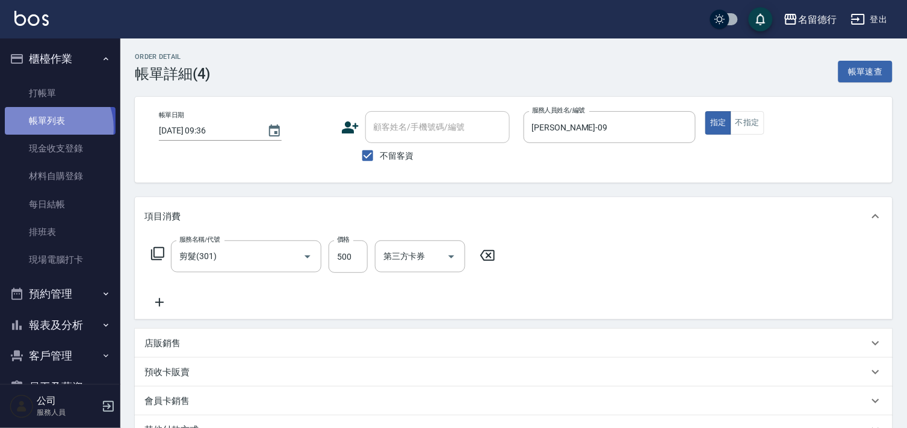
click at [47, 128] on link "帳單列表" at bounding box center [60, 121] width 111 height 28
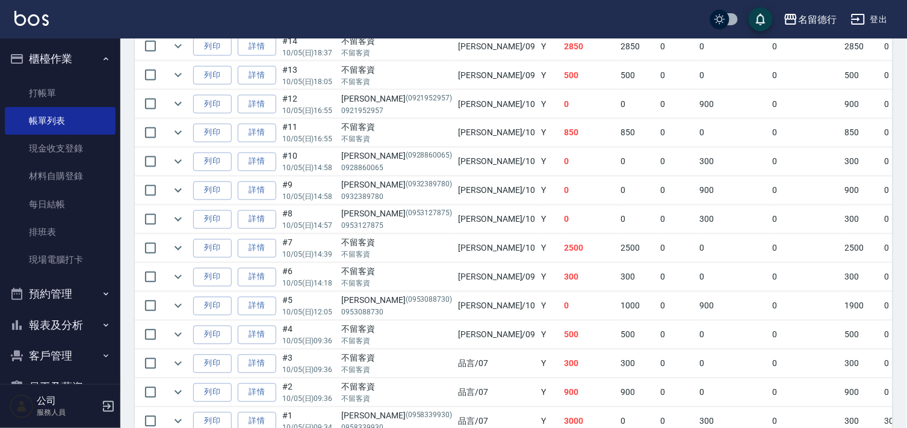
scroll to position [387, 0]
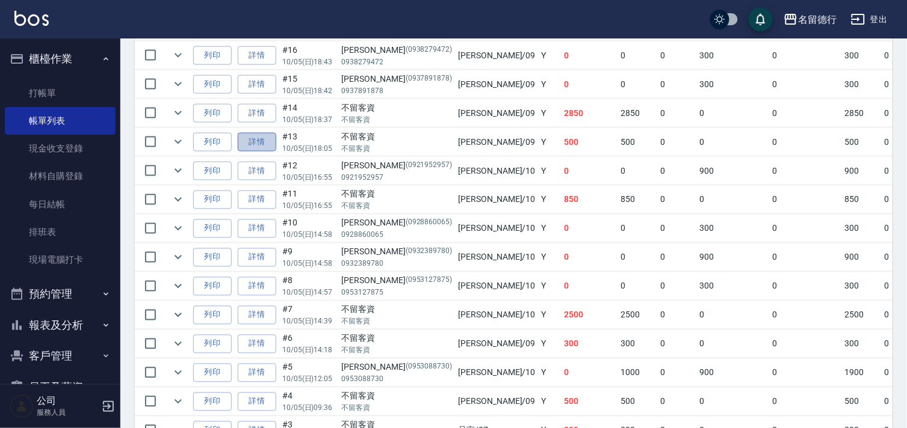
click at [261, 144] on link "詳情" at bounding box center [257, 142] width 39 height 19
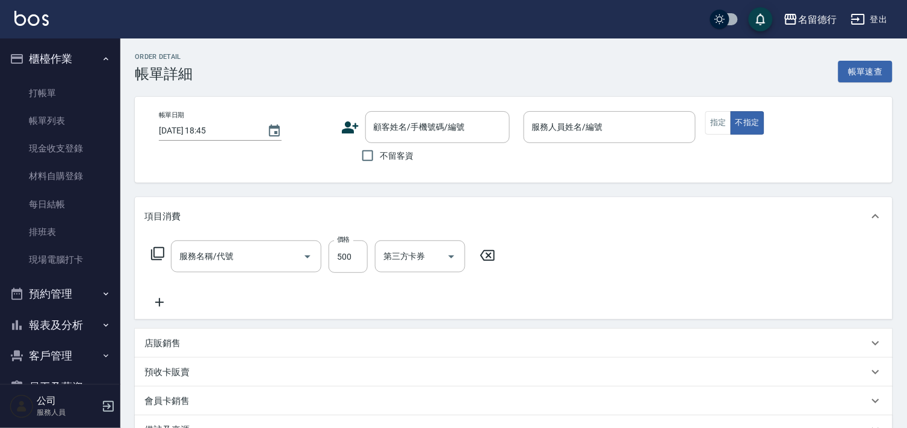
type input "[DATE] 18:05"
checkbox input "true"
type input "[PERSON_NAME]-09"
type input "剪髮(301)"
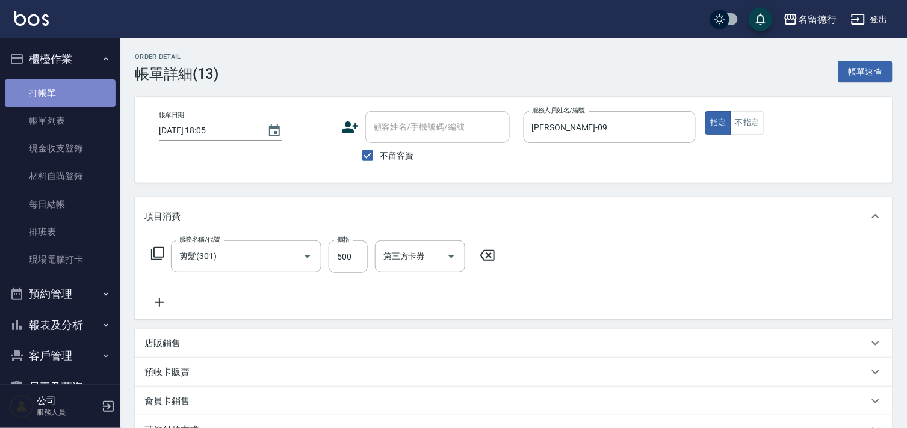
click at [62, 88] on link "打帳單" at bounding box center [60, 93] width 111 height 28
